Goal: Task Accomplishment & Management: Manage account settings

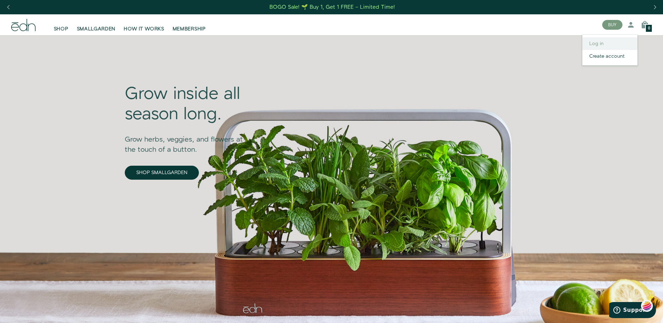
click at [601, 43] on link "Log in" at bounding box center [609, 43] width 55 height 13
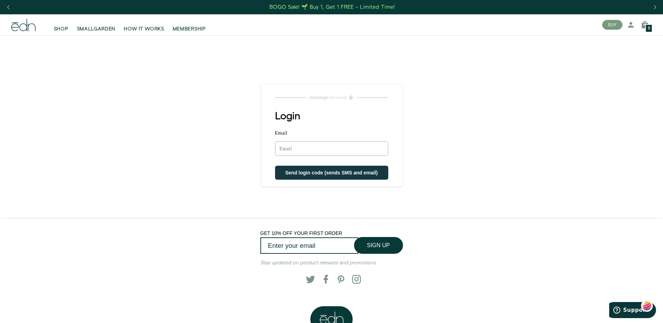
click at [285, 146] on input "Email" at bounding box center [331, 148] width 113 height 15
type input "kathyhammett@carolina.rr.com"
click at [323, 172] on span "Send login code (sends SMS and email)" at bounding box center [331, 174] width 93 height 6
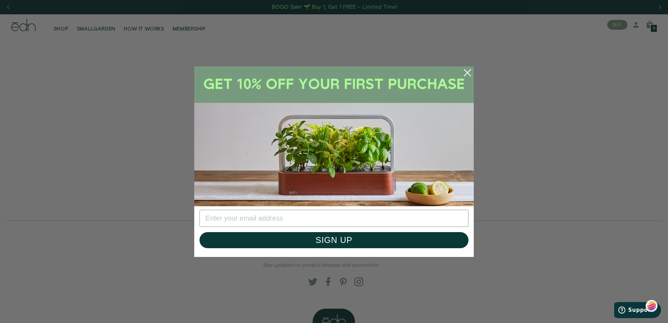
click at [468, 71] on circle "Close dialog" at bounding box center [467, 72] width 15 height 15
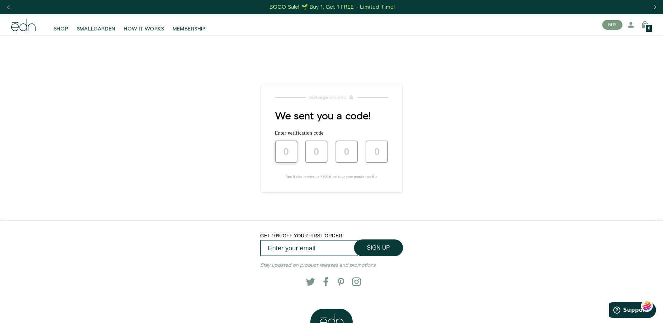
click at [283, 152] on input "text" at bounding box center [286, 152] width 22 height 22
click at [199, 28] on span "MEMBERSHIP" at bounding box center [189, 29] width 33 height 7
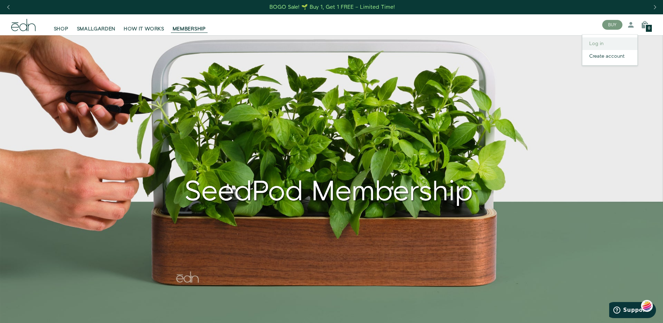
click at [597, 44] on link "Log in" at bounding box center [609, 43] width 55 height 13
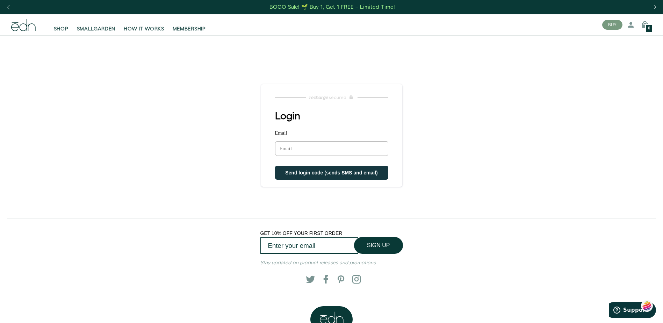
click at [288, 146] on input "Email" at bounding box center [331, 148] width 113 height 15
type input "kathyhammett@carolina.rr.com"
click at [316, 172] on span "Send login code (sends SMS and email)" at bounding box center [331, 174] width 93 height 6
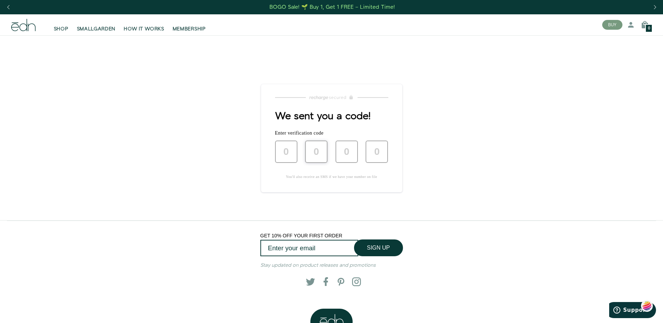
type input "8"
type input "1"
type input "5"
type input "3"
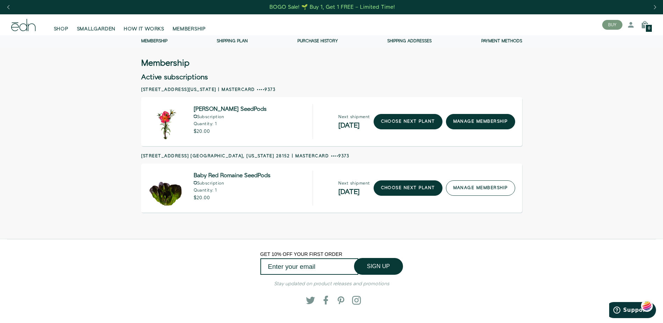
click at [491, 187] on link "manage membership" at bounding box center [480, 187] width 69 height 15
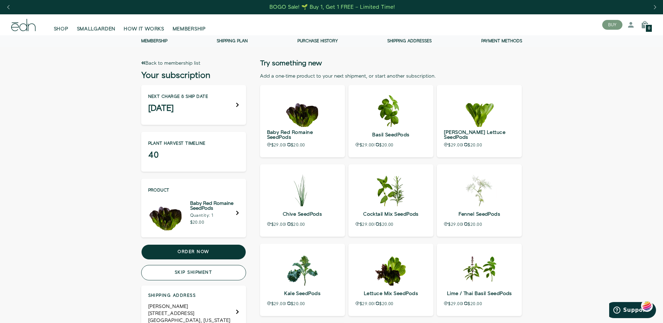
click at [215, 275] on button "Skip shipment" at bounding box center [193, 272] width 105 height 15
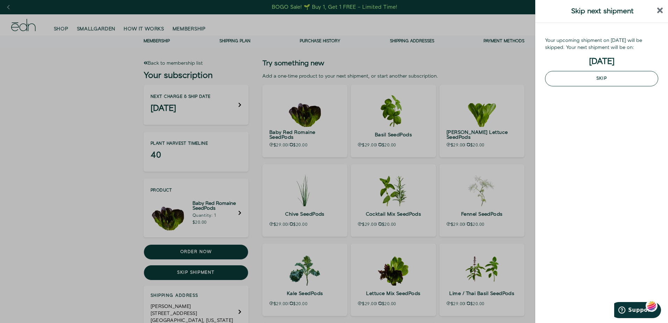
click at [603, 77] on button "Skip" at bounding box center [601, 78] width 113 height 15
